Goal: Task Accomplishment & Management: Complete application form

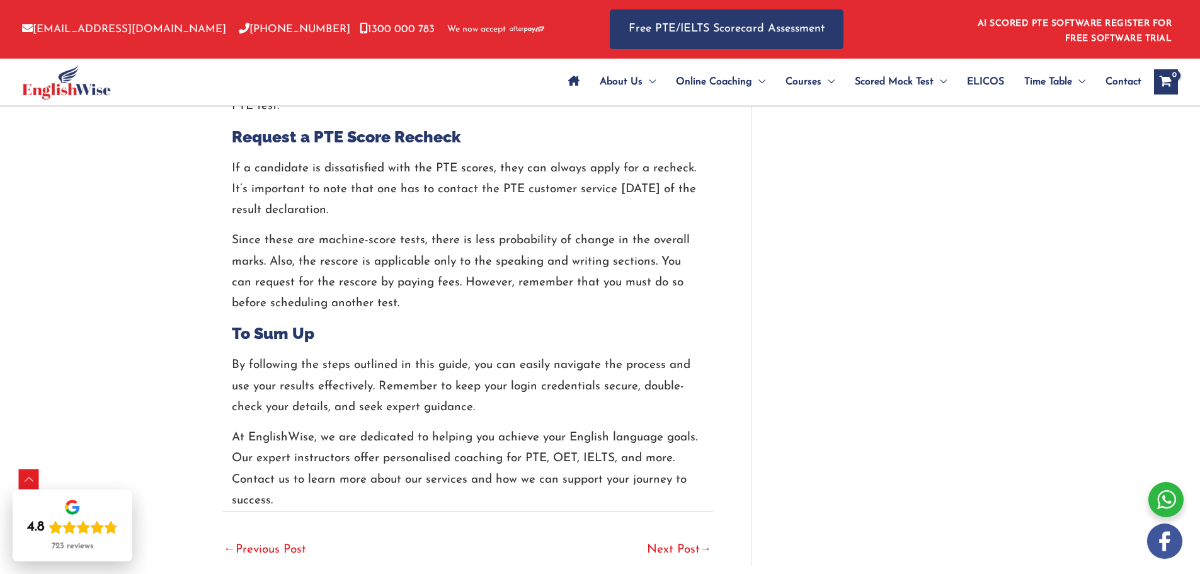
scroll to position [2501, 0]
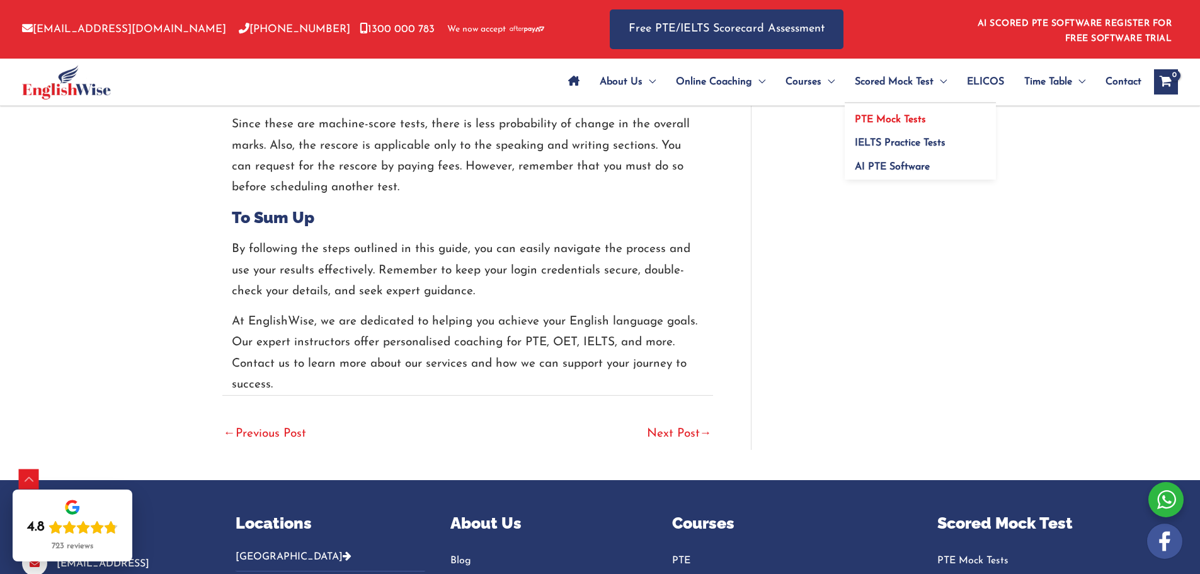
click at [869, 115] on span "PTE Mock Tests" at bounding box center [890, 120] width 71 height 10
